Goal: Information Seeking & Learning: Learn about a topic

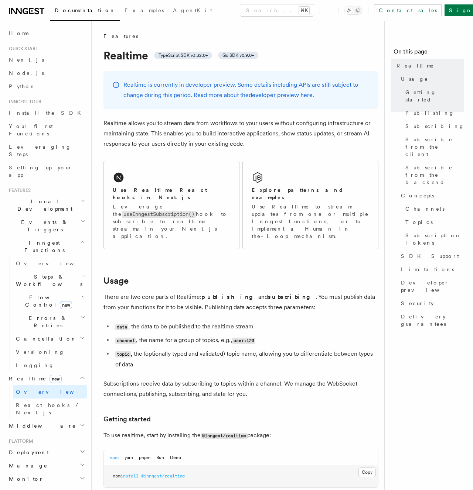
click at [143, 54] on h1 "Realtime TypeScript SDK v3.32.0+ Go SDK v0.9.0+" at bounding box center [240, 55] width 275 height 13
click at [160, 36] on div "Features" at bounding box center [240, 35] width 275 height 7
drag, startPoint x: 104, startPoint y: 35, endPoint x: 135, endPoint y: 37, distance: 30.7
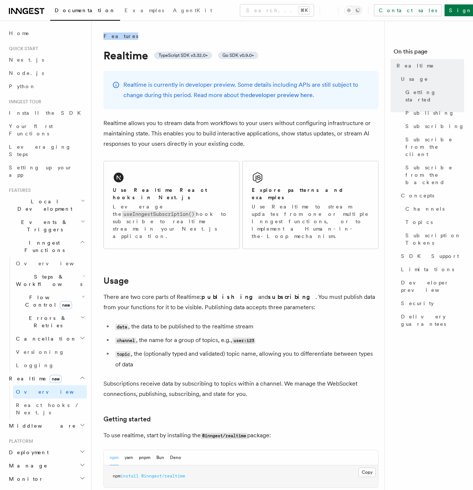
click at [135, 37] on div "Features" at bounding box center [240, 35] width 275 height 7
